Goal: Task Accomplishment & Management: Manage account settings

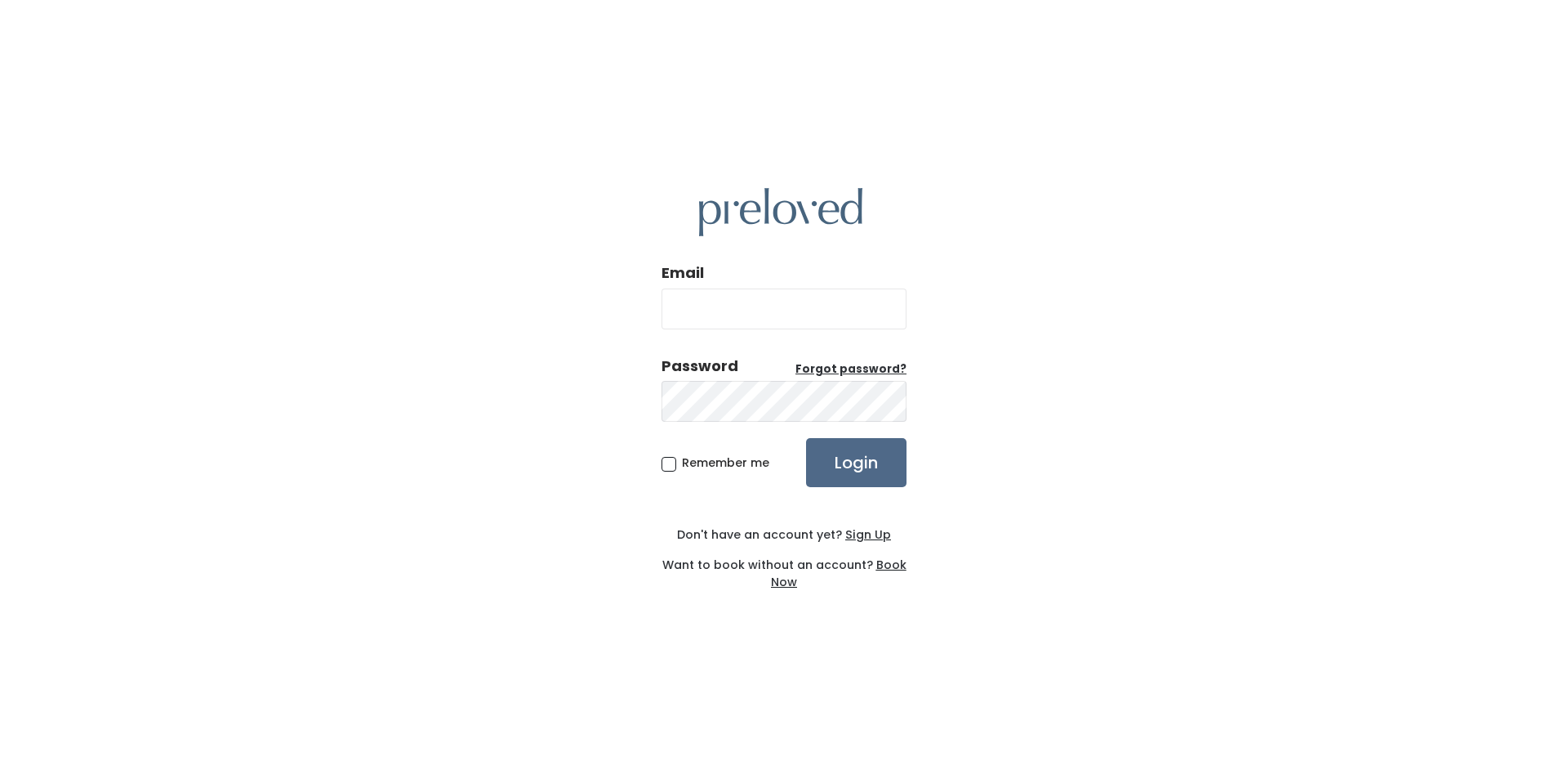
type input "feistybritches@gmail.com"
click at [846, 458] on input "Login" at bounding box center [856, 462] width 100 height 49
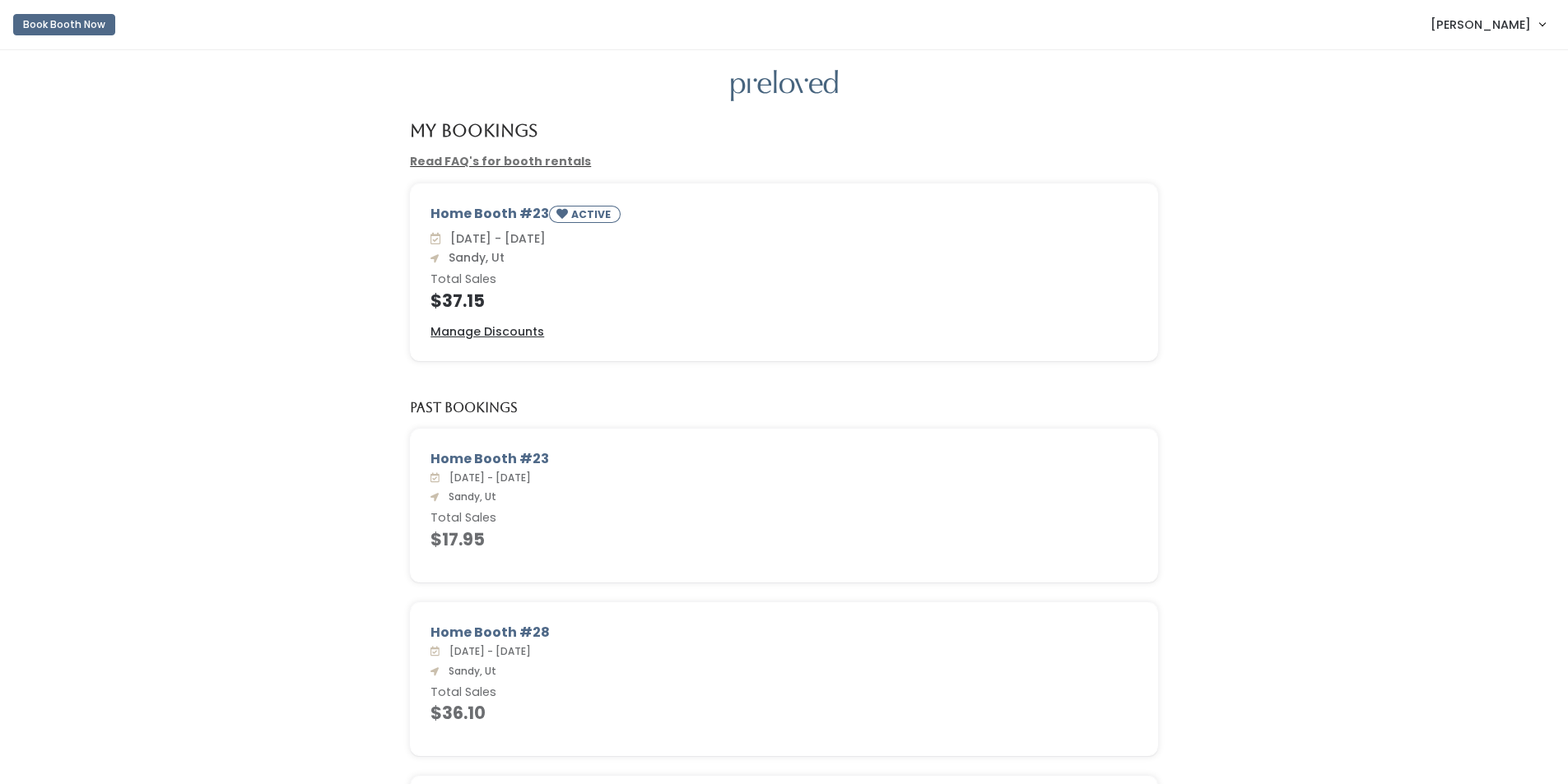
click at [1528, 27] on span "[PERSON_NAME]" at bounding box center [1481, 25] width 100 height 18
click at [1454, 138] on button "Logout" at bounding box center [1487, 138] width 147 height 29
